Goal: Task Accomplishment & Management: Complete application form

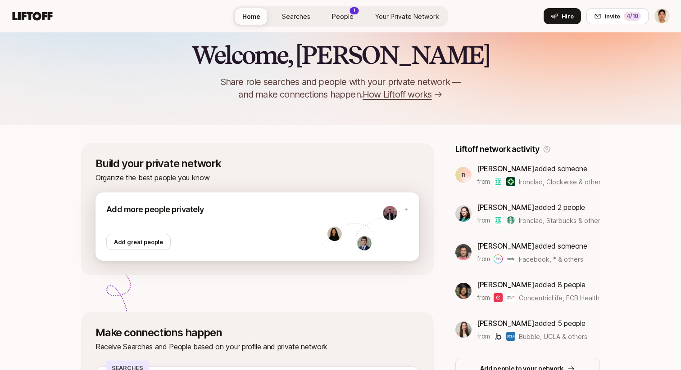
scroll to position [16, 0]
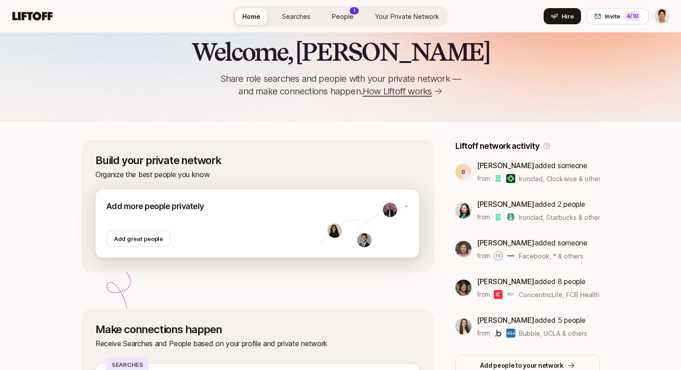
click at [214, 229] on div at bounding box center [213, 222] width 214 height 18
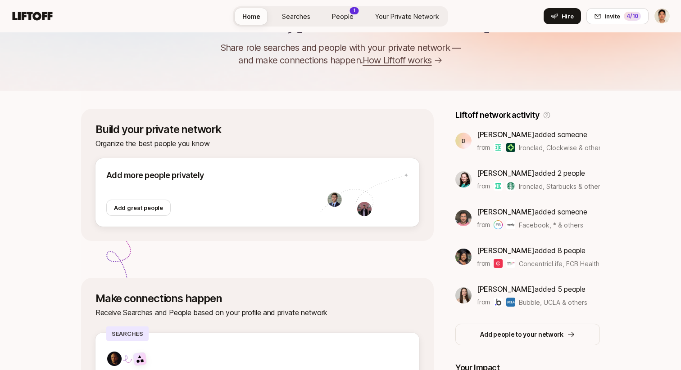
scroll to position [60, 0]
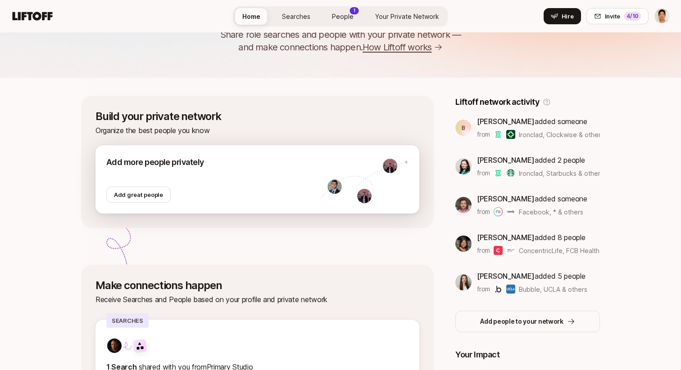
click at [240, 172] on div at bounding box center [213, 178] width 214 height 18
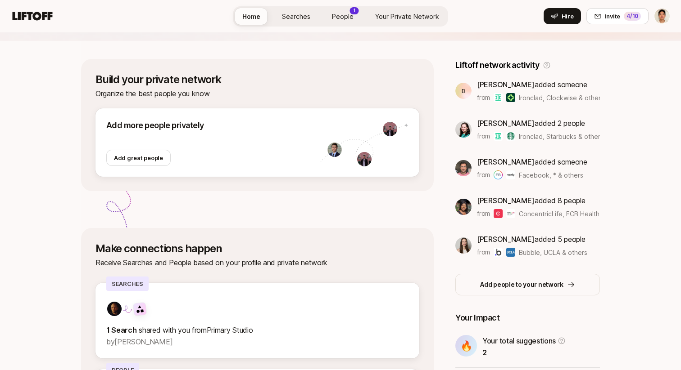
scroll to position [100, 0]
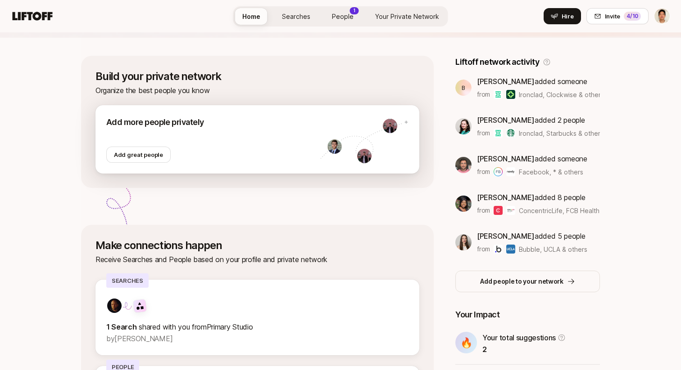
click at [361, 164] on div "Add more people privately Add great people" at bounding box center [257, 139] width 324 height 68
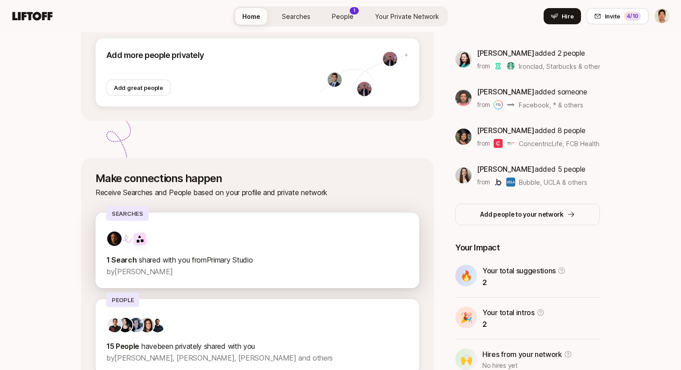
scroll to position [222, 0]
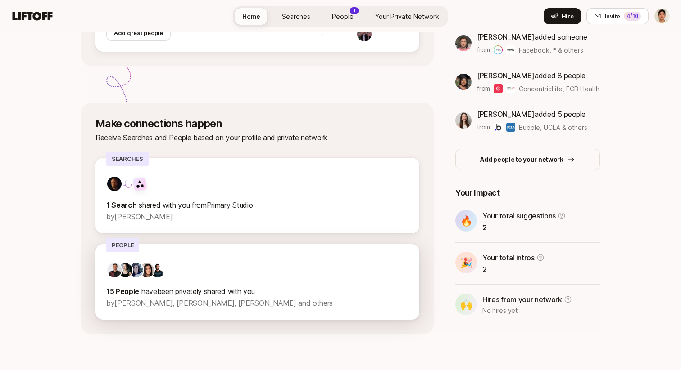
click at [202, 266] on div at bounding box center [257, 270] width 302 height 16
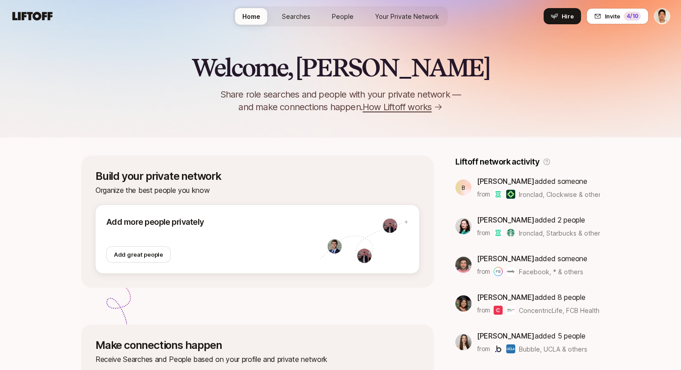
click at [293, 10] on link "Searches" at bounding box center [296, 16] width 43 height 17
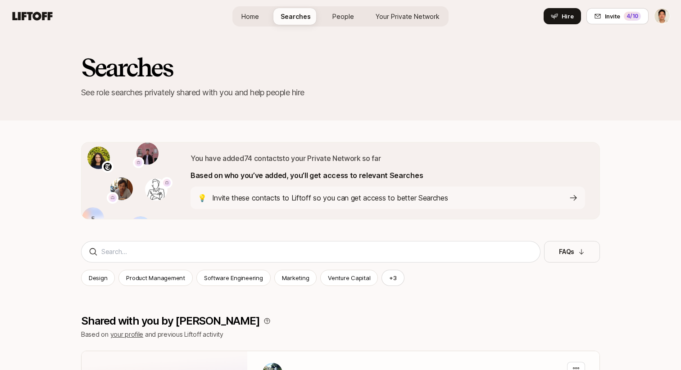
click at [346, 14] on span "People" at bounding box center [343, 16] width 22 height 9
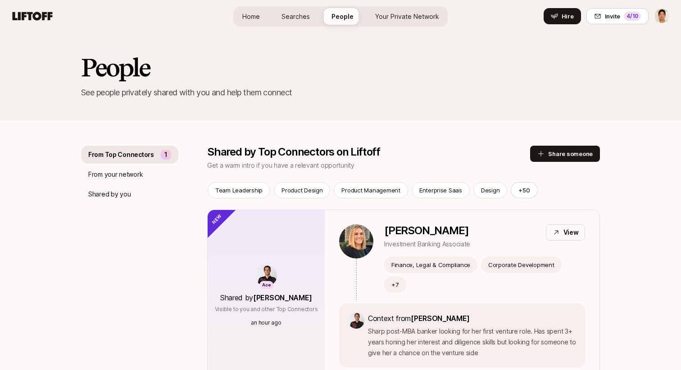
click at [372, 18] on link "Your Private Network" at bounding box center [407, 16] width 78 height 17
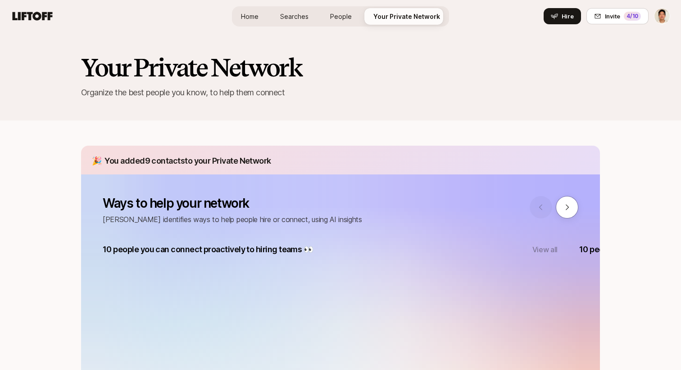
click at [290, 10] on link "Searches" at bounding box center [294, 16] width 43 height 17
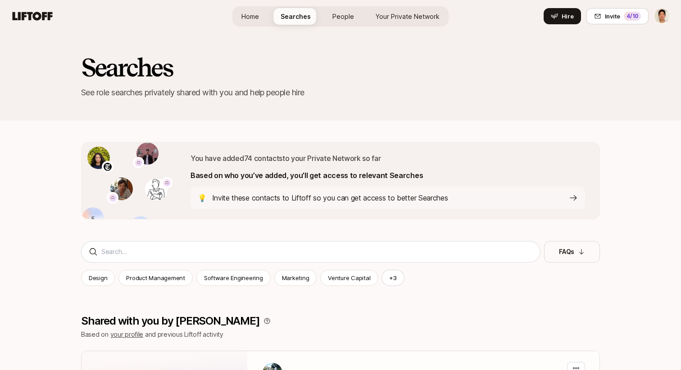
click at [288, 195] on p "Invite these contacts to Liftoff so you can get access to better Searches" at bounding box center [330, 198] width 236 height 12
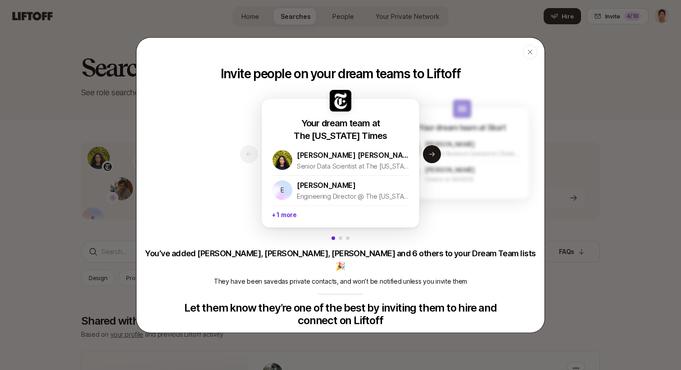
click at [441, 158] on div "[PERSON_NAME] Head of Business Operations | Building at the Intersection of Fou…" at bounding box center [461, 148] width 117 height 25
click at [432, 159] on button "Next slide" at bounding box center [432, 154] width 18 height 18
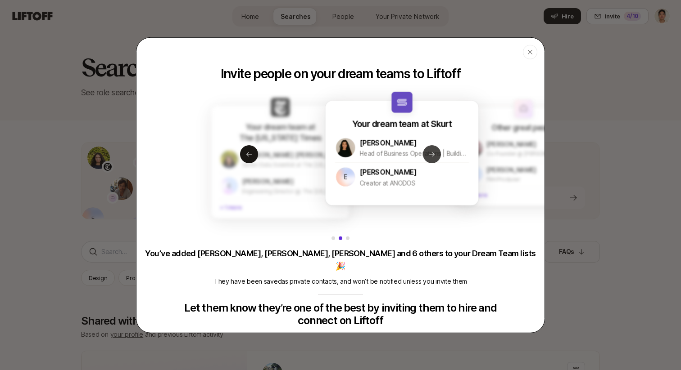
click at [432, 159] on button "Next slide" at bounding box center [432, 154] width 18 height 18
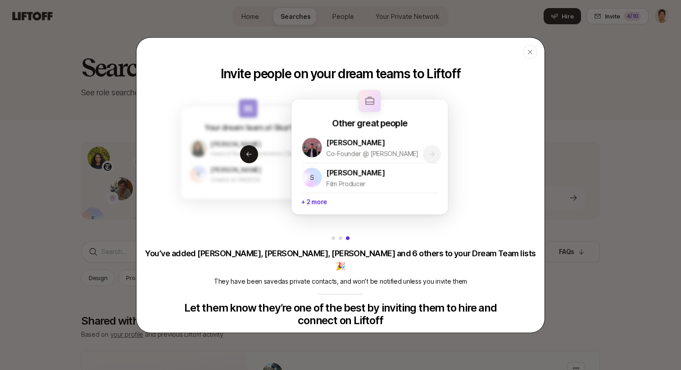
click at [432, 159] on div "Other great people [PERSON_NAME] Co-Founder @ [PERSON_NAME] S [PERSON_NAME] Fil…" at bounding box center [369, 166] width 157 height 98
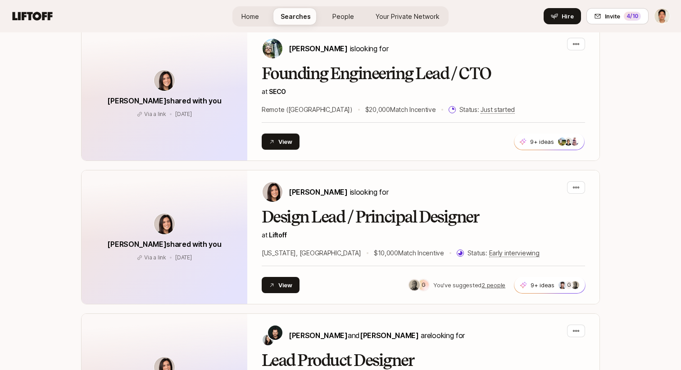
scroll to position [327, 0]
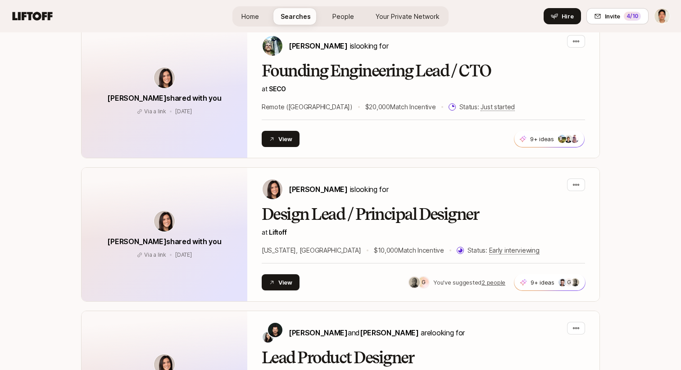
click at [396, 18] on span "Your Private Network" at bounding box center [407, 16] width 64 height 9
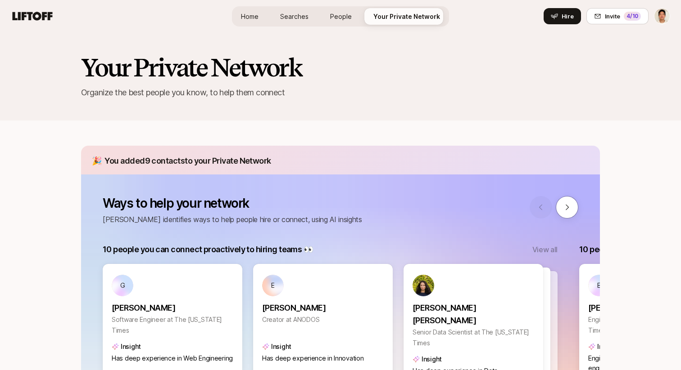
click at [340, 17] on span "People" at bounding box center [341, 16] width 22 height 9
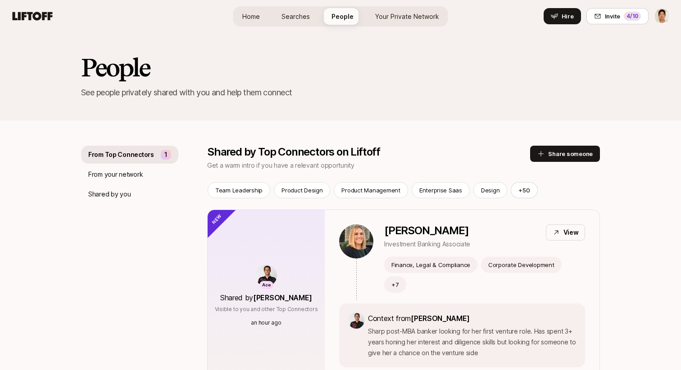
click at [301, 23] on link "Searches" at bounding box center [295, 16] width 43 height 17
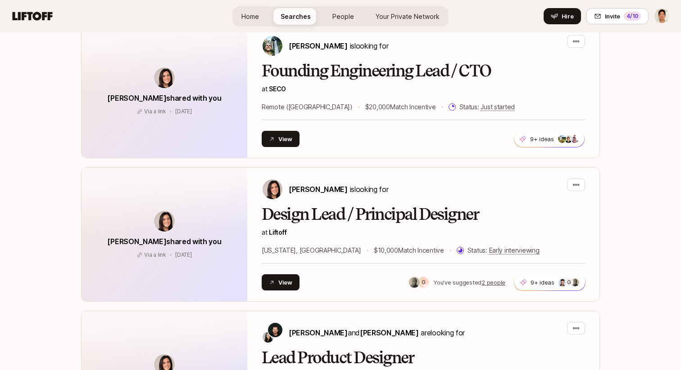
click at [338, 27] on div "Home Searches People Your Private Network Hire" at bounding box center [340, 16] width 216 height 32
click at [343, 17] on span "People" at bounding box center [343, 16] width 22 height 9
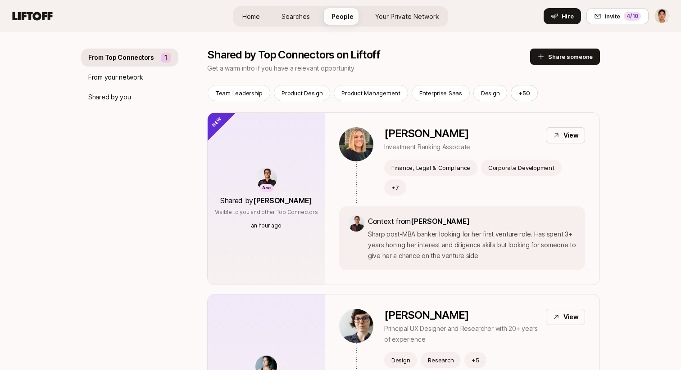
scroll to position [44, 0]
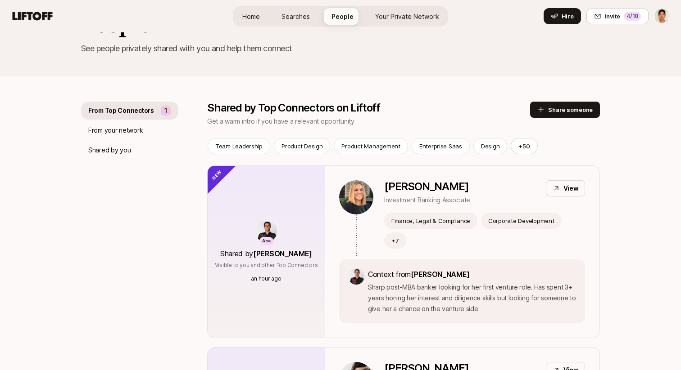
click at [289, 13] on span "Searches" at bounding box center [295, 16] width 28 height 9
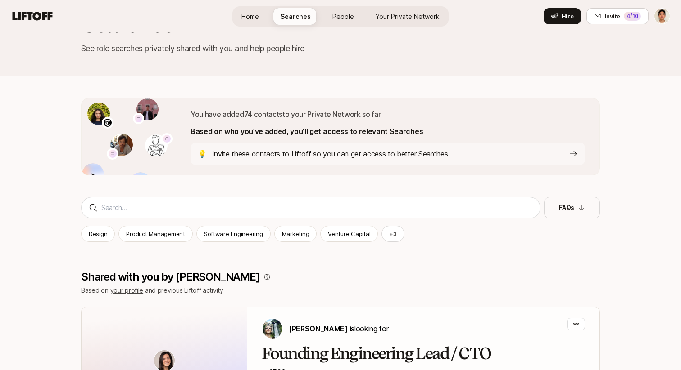
scroll to position [327, 0]
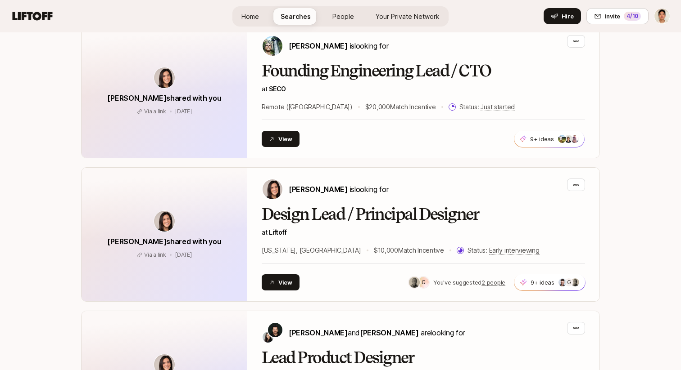
click at [261, 14] on link "Home" at bounding box center [250, 16] width 32 height 17
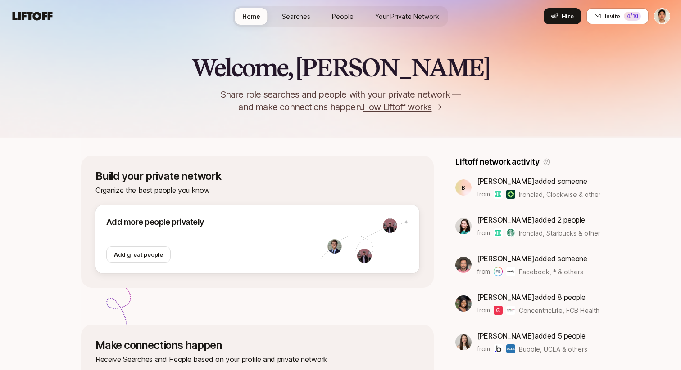
click at [328, 16] on link "People" at bounding box center [343, 16] width 36 height 17
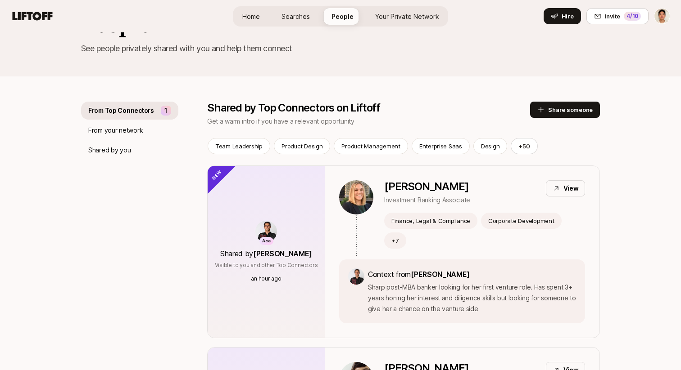
click at [259, 5] on div "Home Searches People Your Private Network Hire" at bounding box center [340, 16] width 215 height 32
click at [254, 12] on span "Home" at bounding box center [251, 16] width 18 height 9
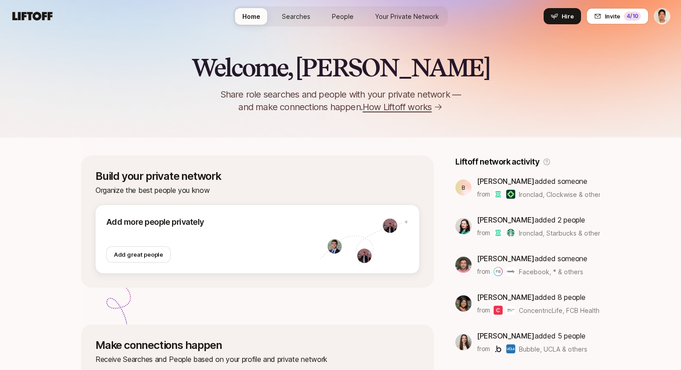
click at [349, 19] on span "People" at bounding box center [343, 16] width 22 height 9
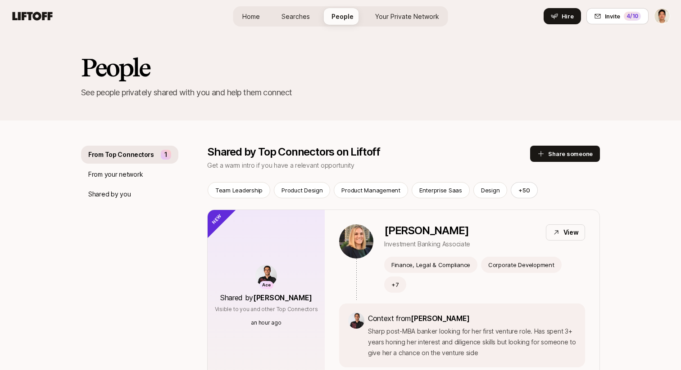
click at [254, 19] on span "Home" at bounding box center [251, 16] width 18 height 9
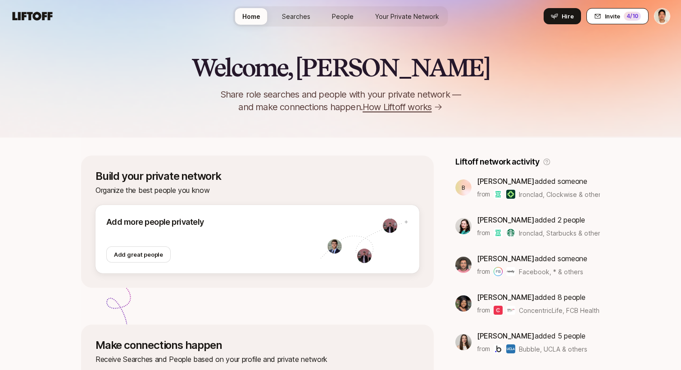
click at [633, 15] on div "4 /10" at bounding box center [631, 16] width 17 height 9
click at [380, 16] on span "Your Private Network" at bounding box center [407, 16] width 64 height 9
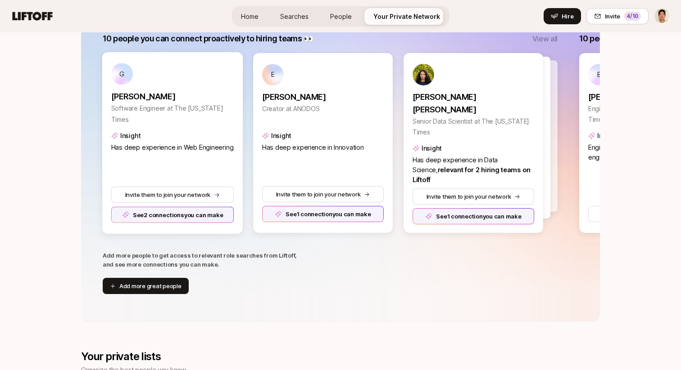
scroll to position [212, 0]
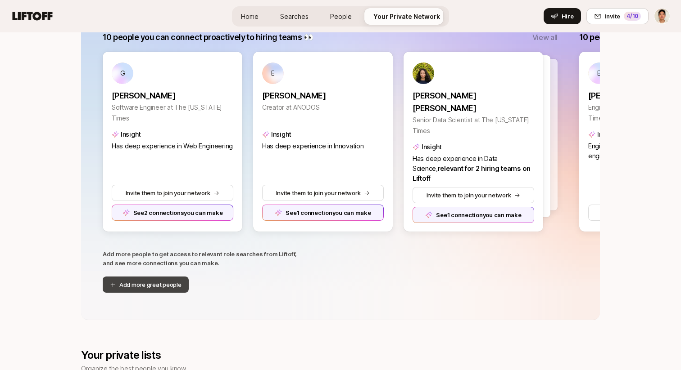
click at [136, 285] on button "Add more great people" at bounding box center [146, 285] width 86 height 16
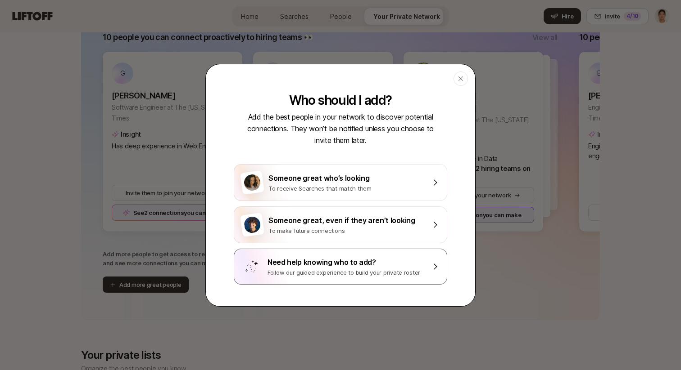
click at [326, 257] on div "Need help knowing who to add?" at bounding box center [346, 263] width 158 height 12
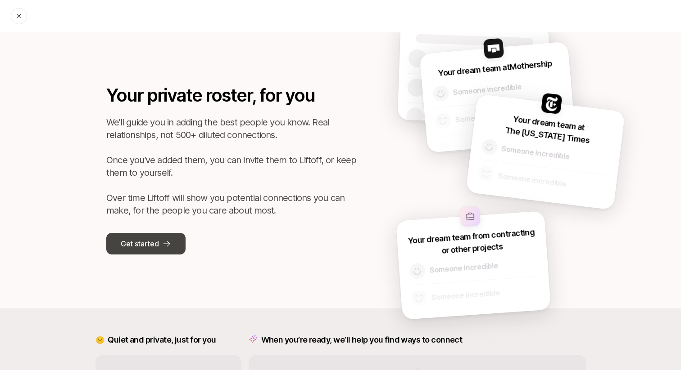
click at [150, 238] on p "Get started" at bounding box center [140, 244] width 38 height 12
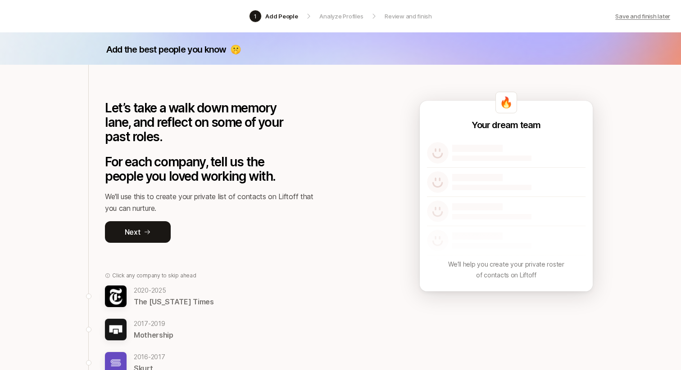
click at [624, 15] on p "Save and finish later" at bounding box center [642, 16] width 55 height 9
